Goal: Task Accomplishment & Management: Use online tool/utility

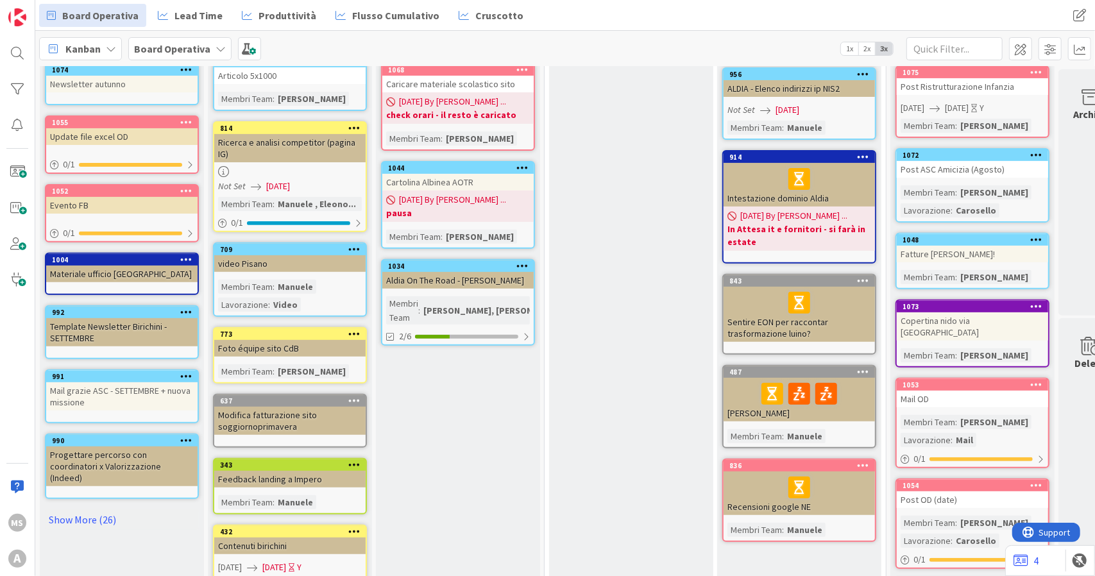
scroll to position [257, 0]
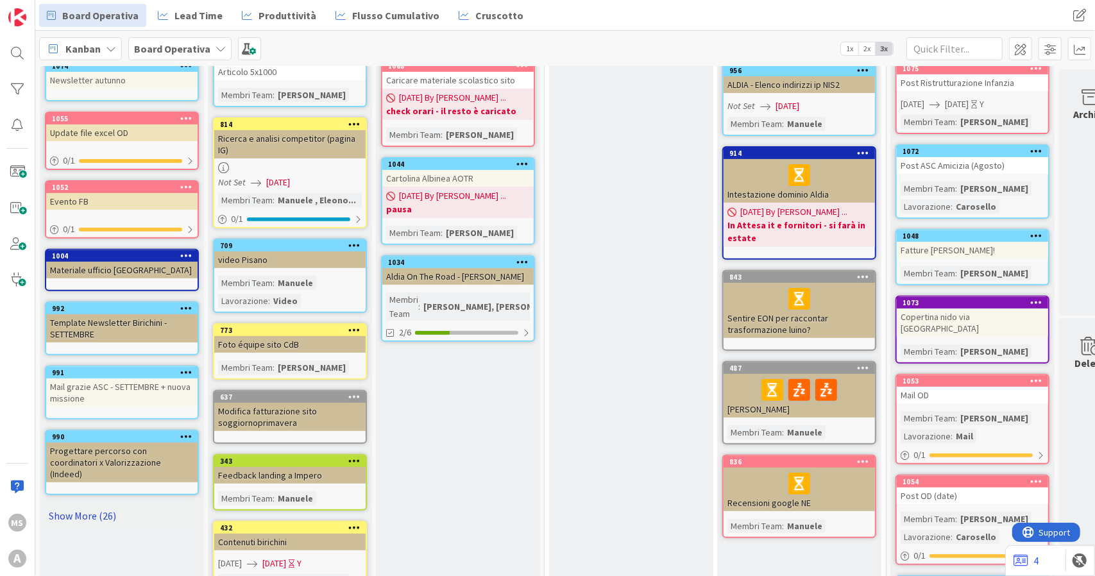
click at [85, 506] on link "Show More (26)" at bounding box center [122, 516] width 154 height 21
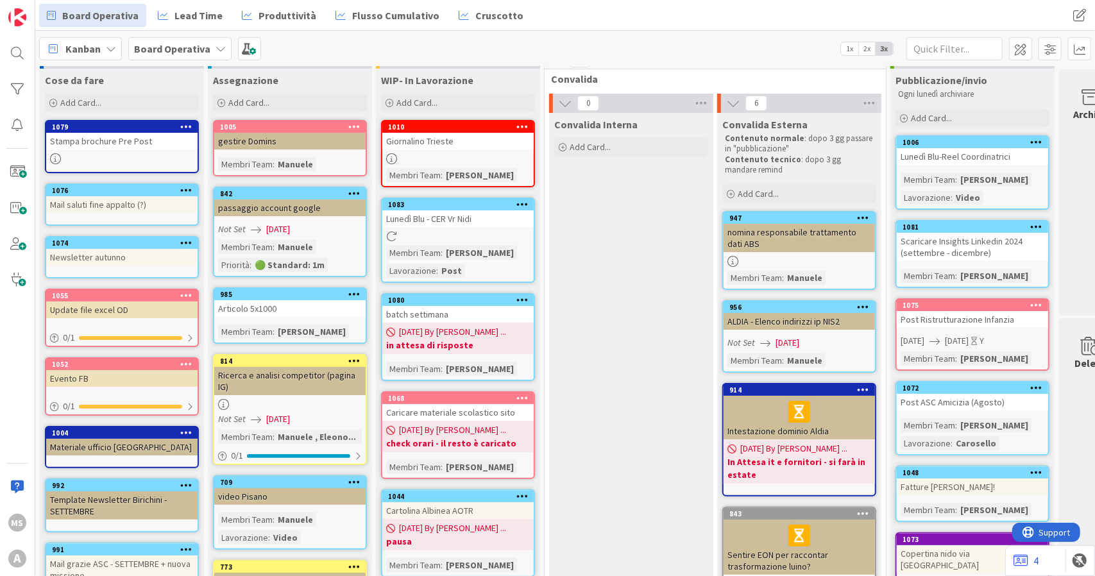
scroll to position [0, 0]
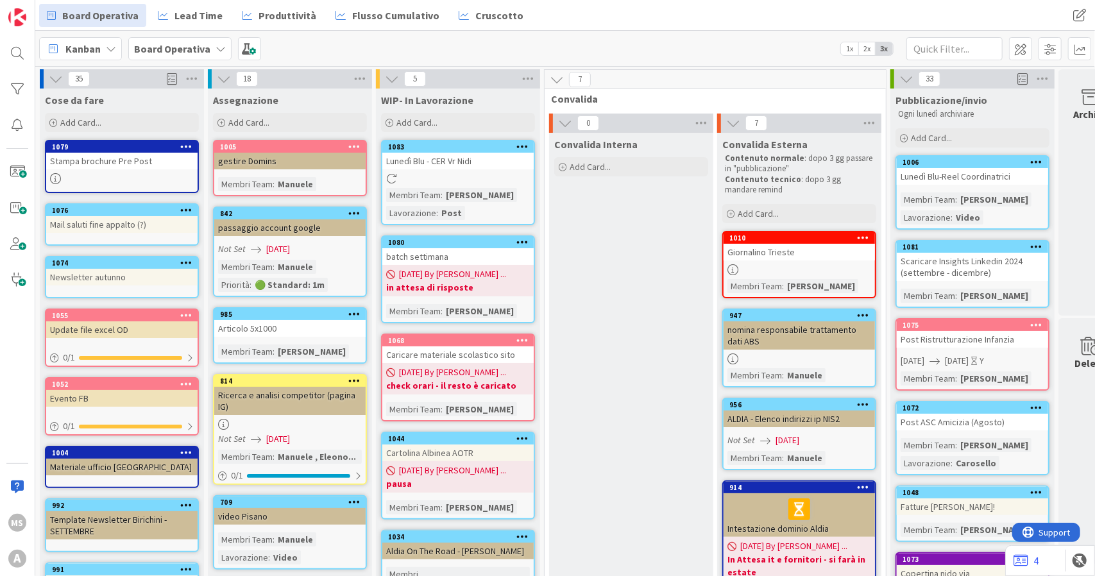
click at [487, 261] on div "batch settimana" at bounding box center [457, 256] width 151 height 17
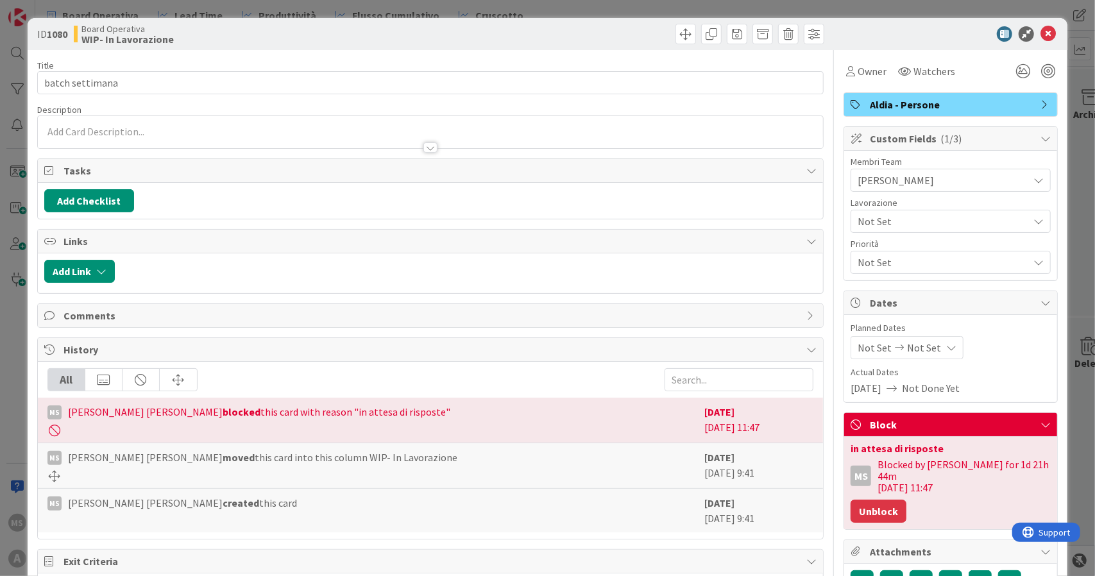
click at [888, 508] on button "Unblock" at bounding box center [879, 511] width 56 height 23
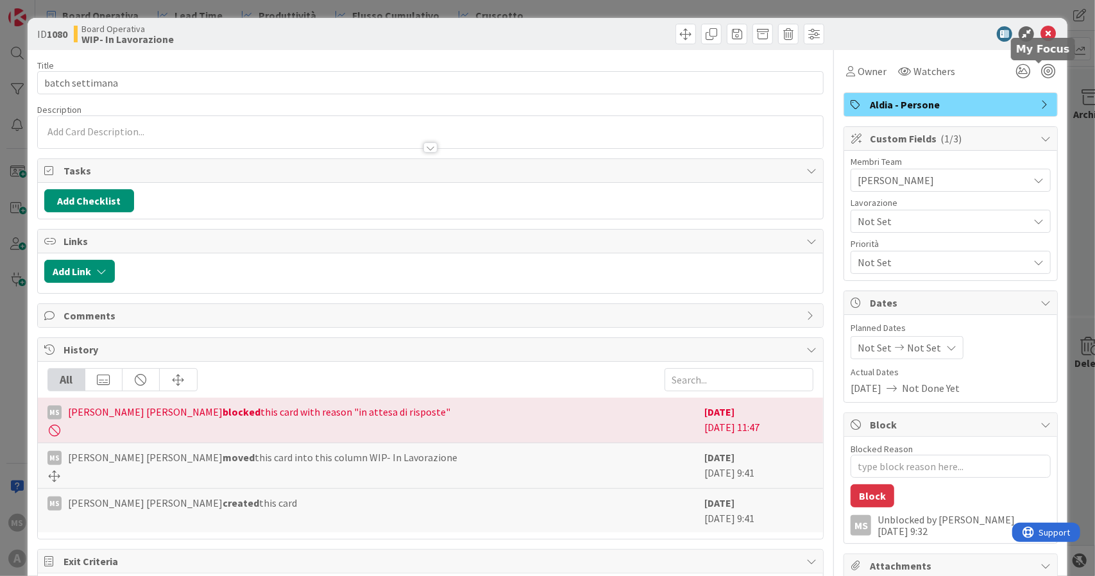
type textarea "x"
click at [1042, 40] on icon at bounding box center [1048, 33] width 15 height 15
